Goal: Task Accomplishment & Management: Use online tool/utility

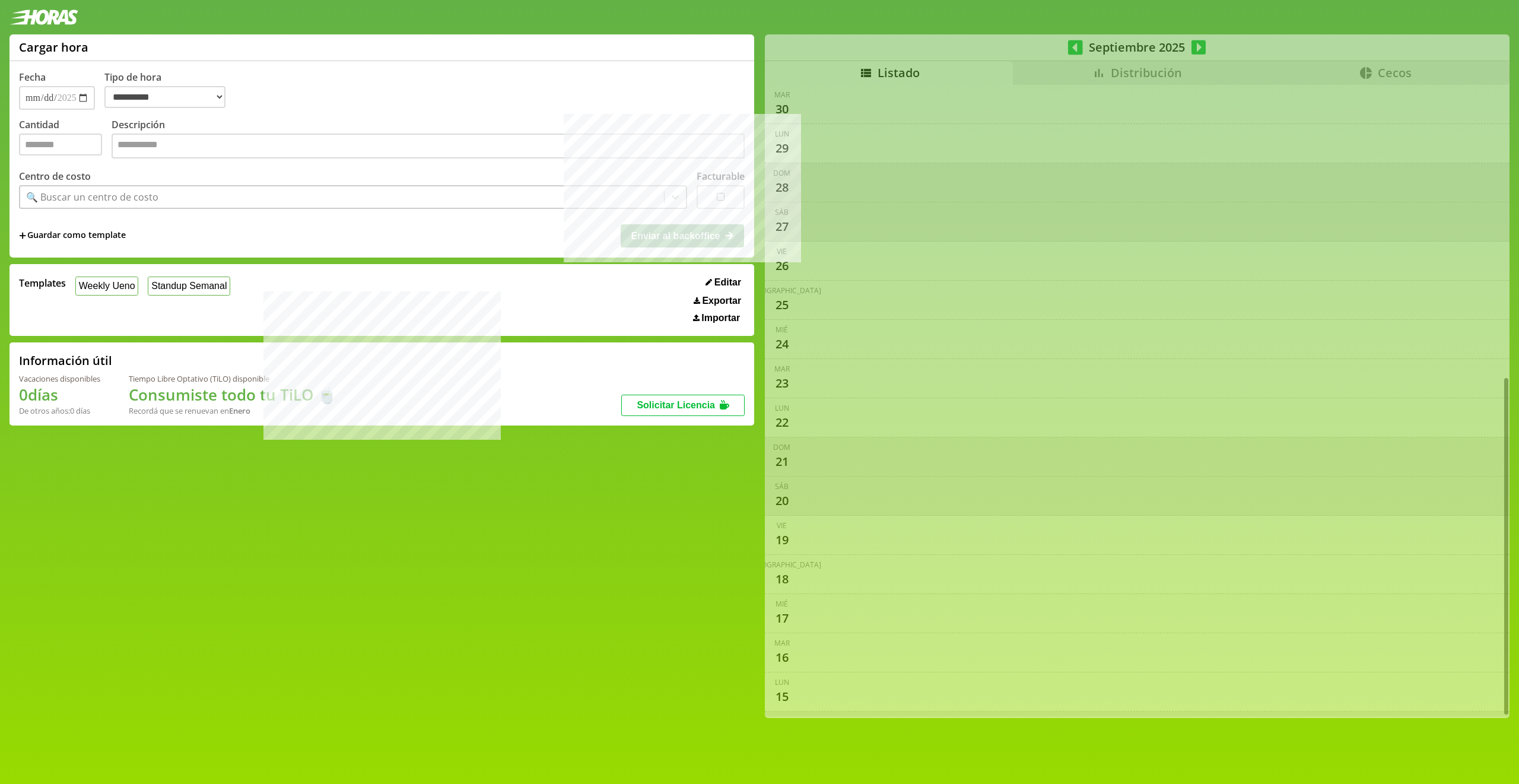
select select "**********"
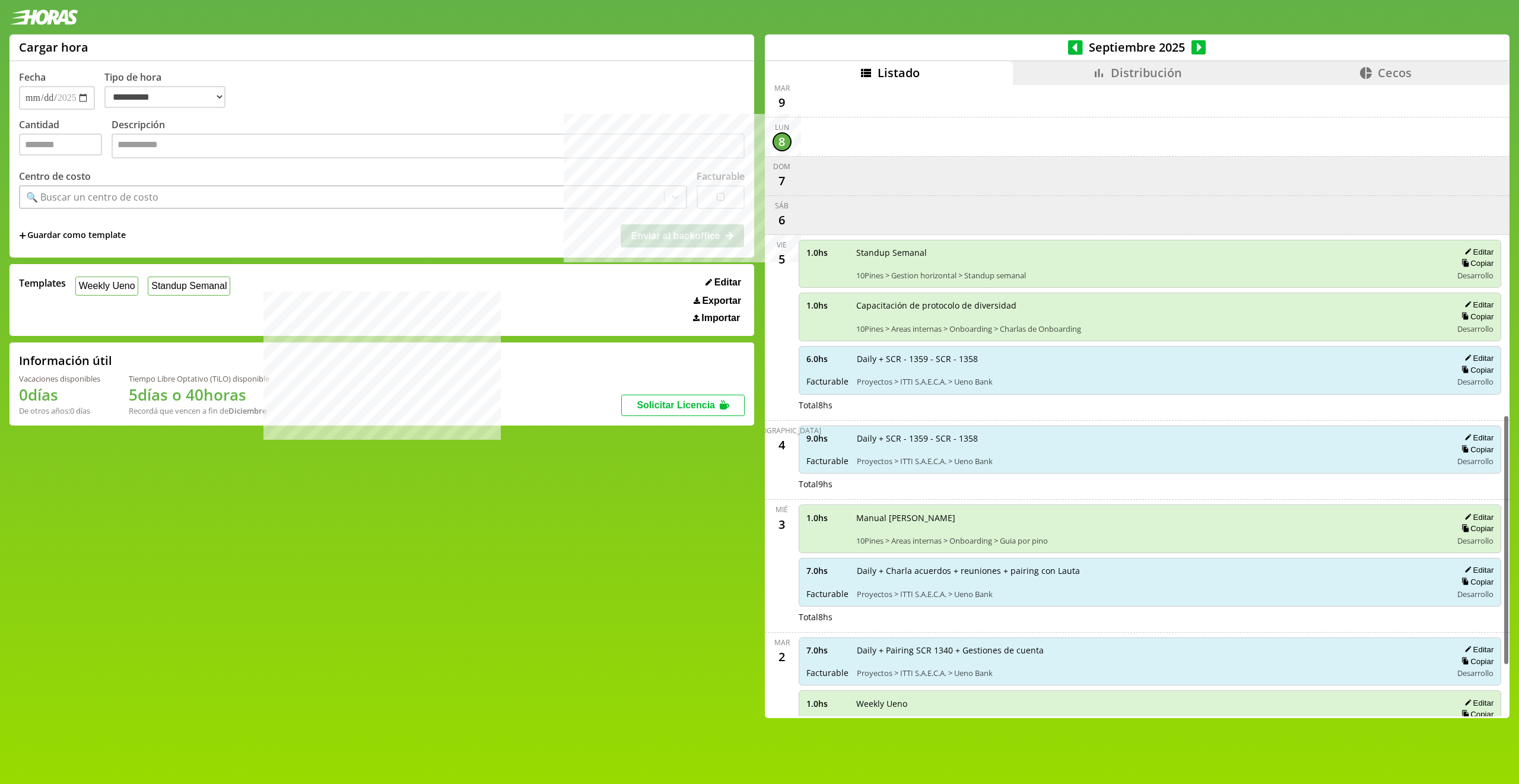
scroll to position [846, 0]
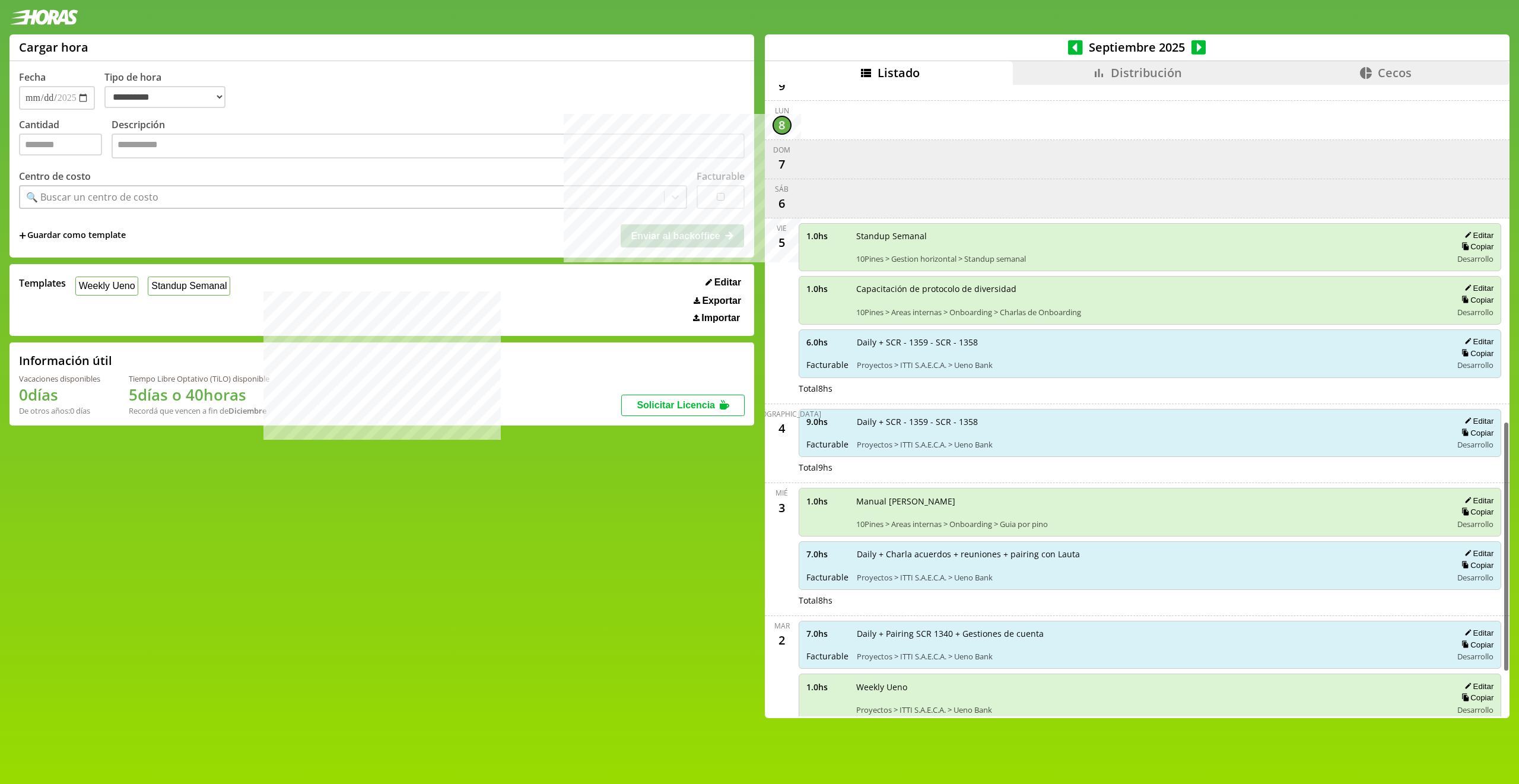
click at [1121, 72] on span "Distribución" at bounding box center [1146, 73] width 71 height 16
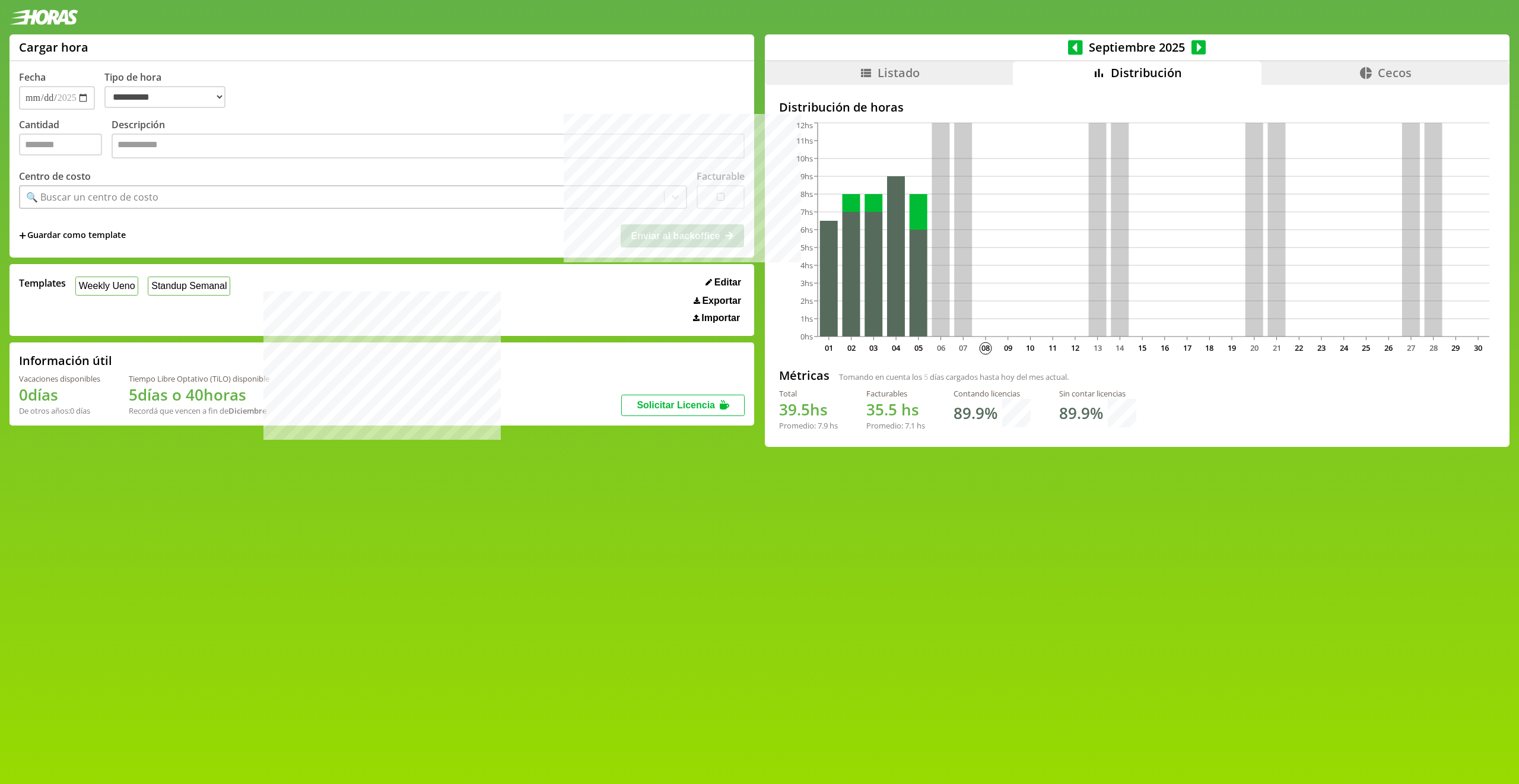
click at [861, 70] on icon at bounding box center [866, 73] width 10 height 9
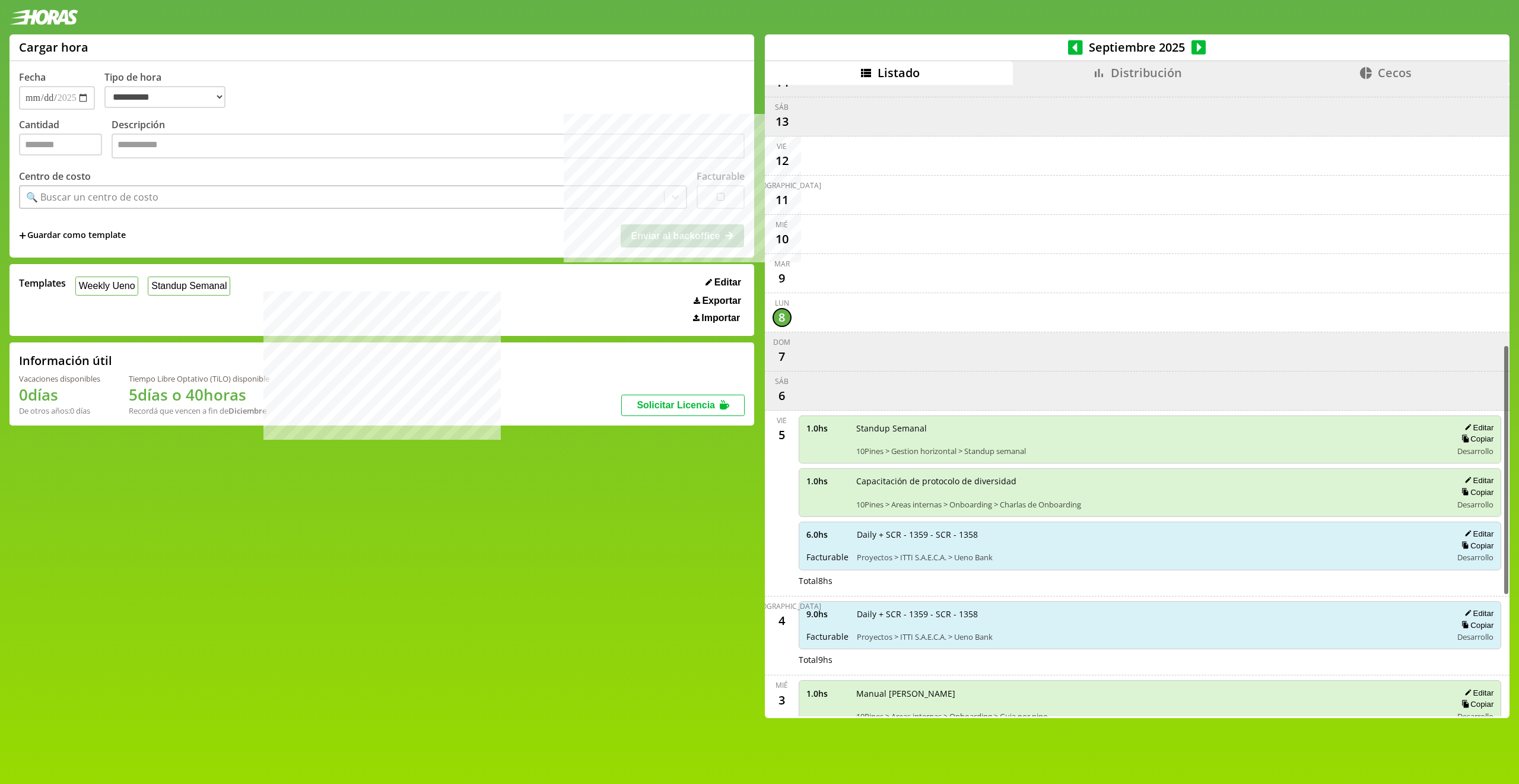
scroll to position [652, 0]
click at [264, 410] on b "Diciembre" at bounding box center [247, 410] width 38 height 10
click at [233, 378] on div "Tiempo Libre Optativo (TiLO) disponible" at bounding box center [199, 378] width 140 height 10
click at [1051, 70] on li "Distribución" at bounding box center [1137, 73] width 248 height 24
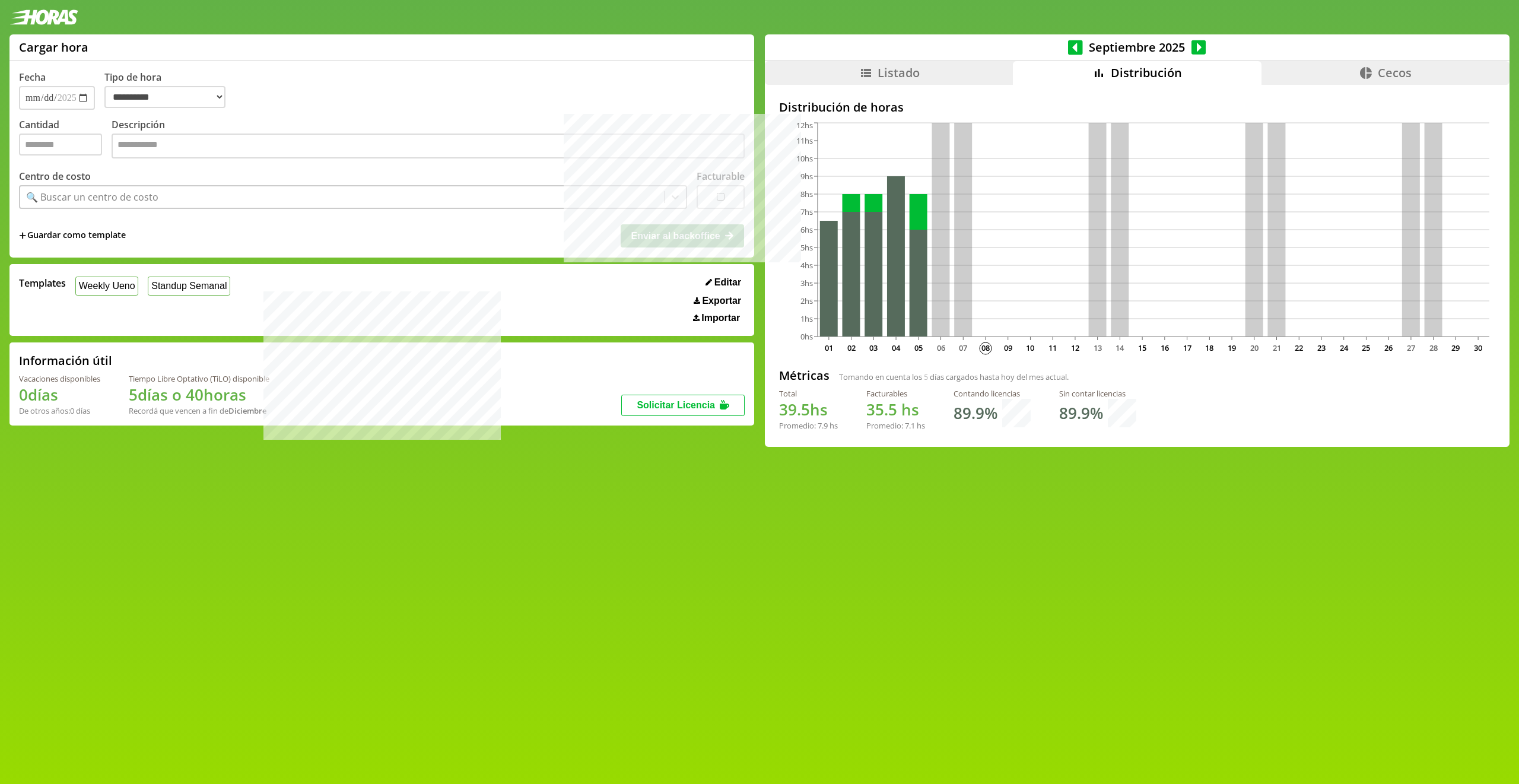
click at [1368, 70] on icon at bounding box center [1366, 73] width 15 height 15
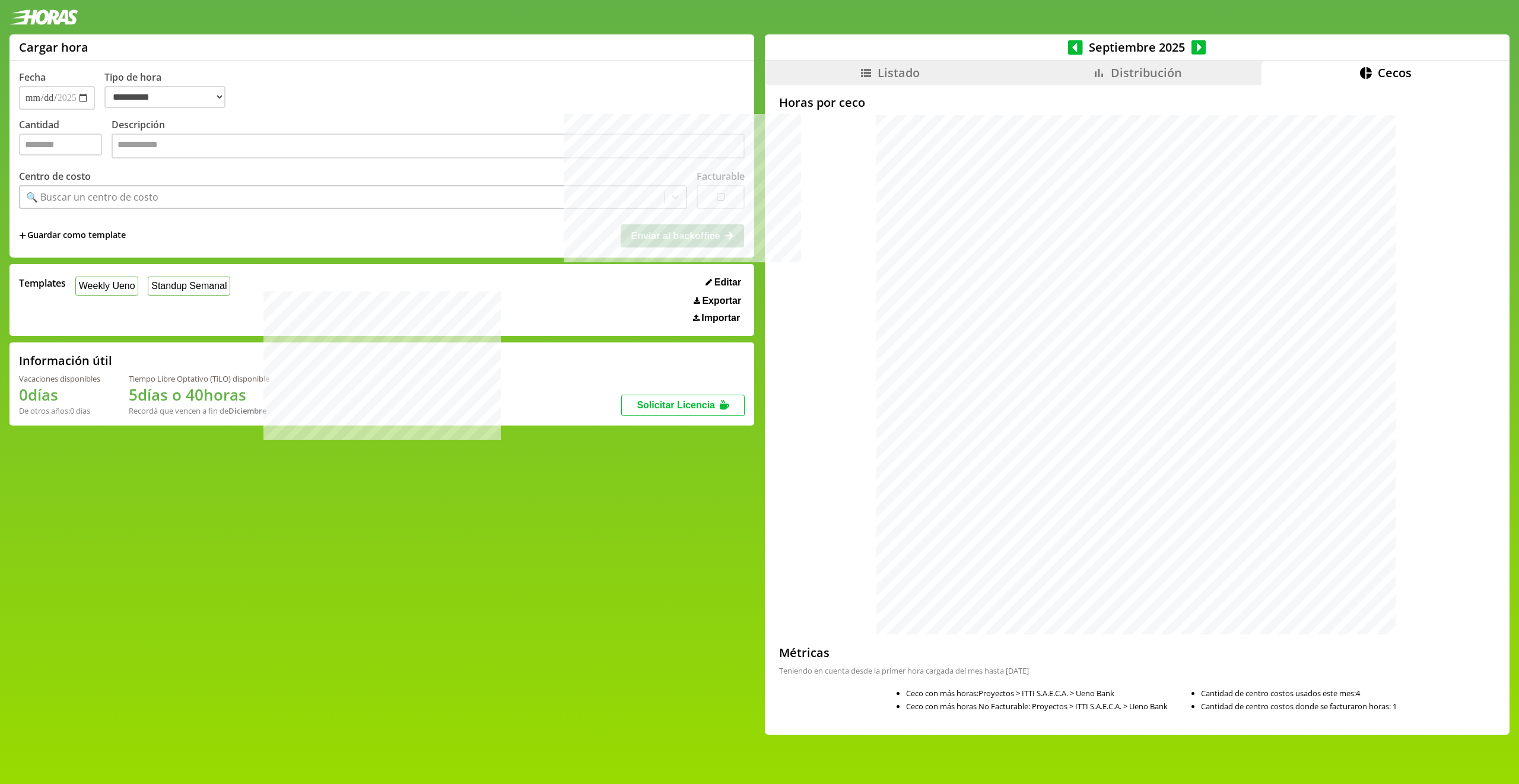
click at [848, 65] on li "Listado" at bounding box center [889, 73] width 248 height 24
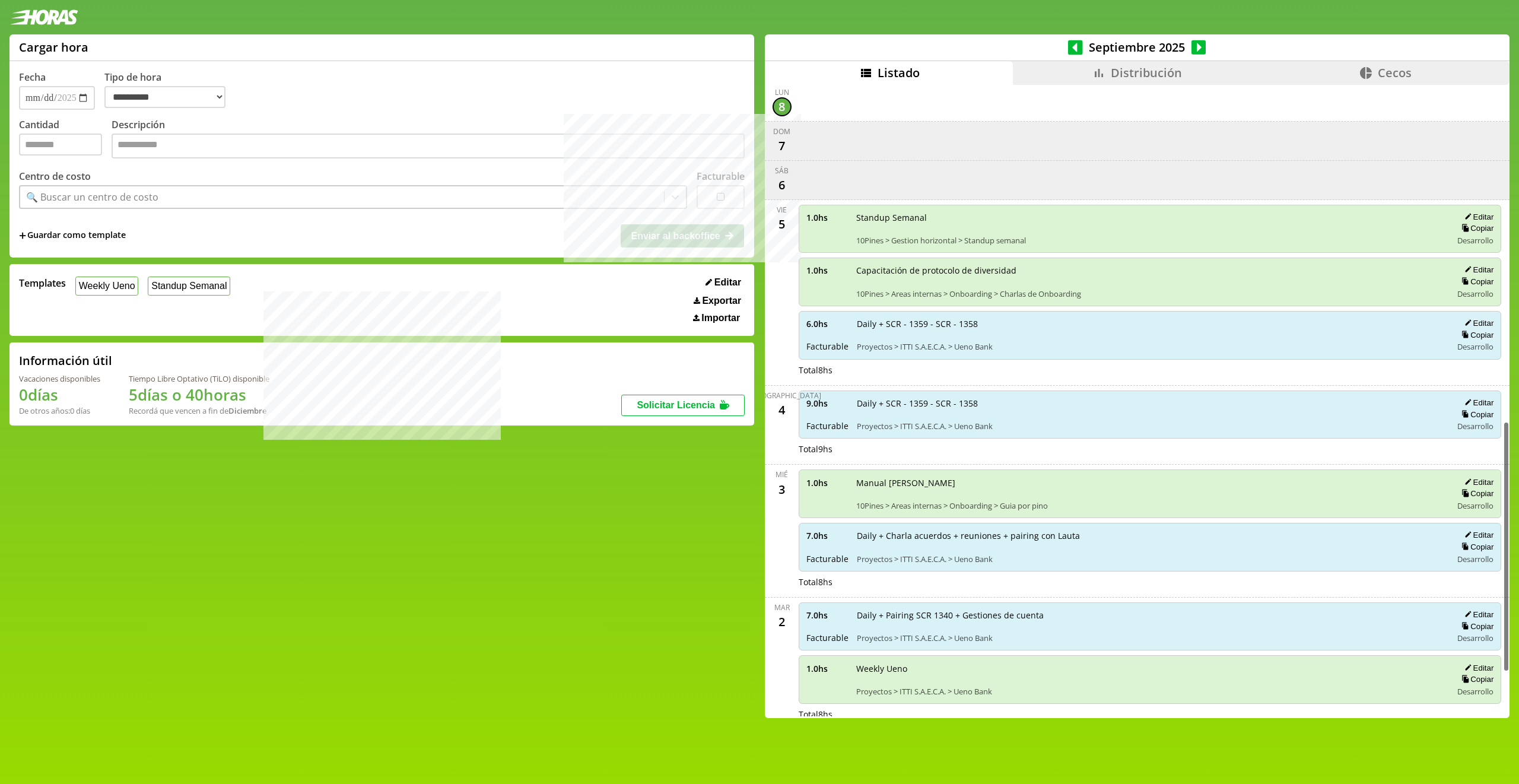
scroll to position [866, 0]
